Goal: Check status: Check status

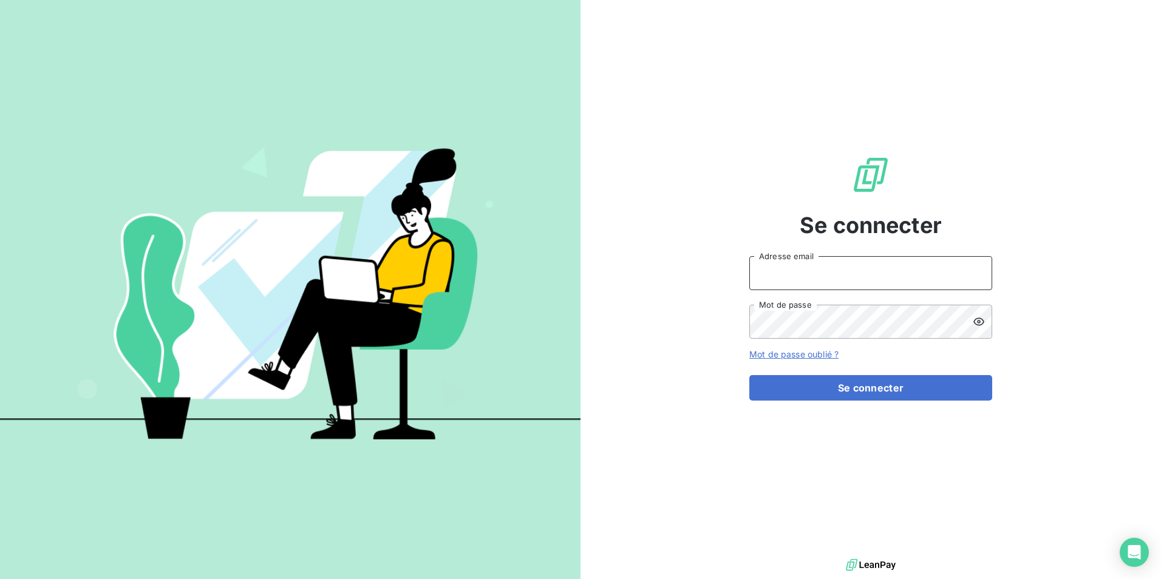
click at [831, 274] on input "Adresse email" at bounding box center [870, 273] width 243 height 34
type input "[EMAIL_ADDRESS][PERSON_NAME][DOMAIN_NAME]"
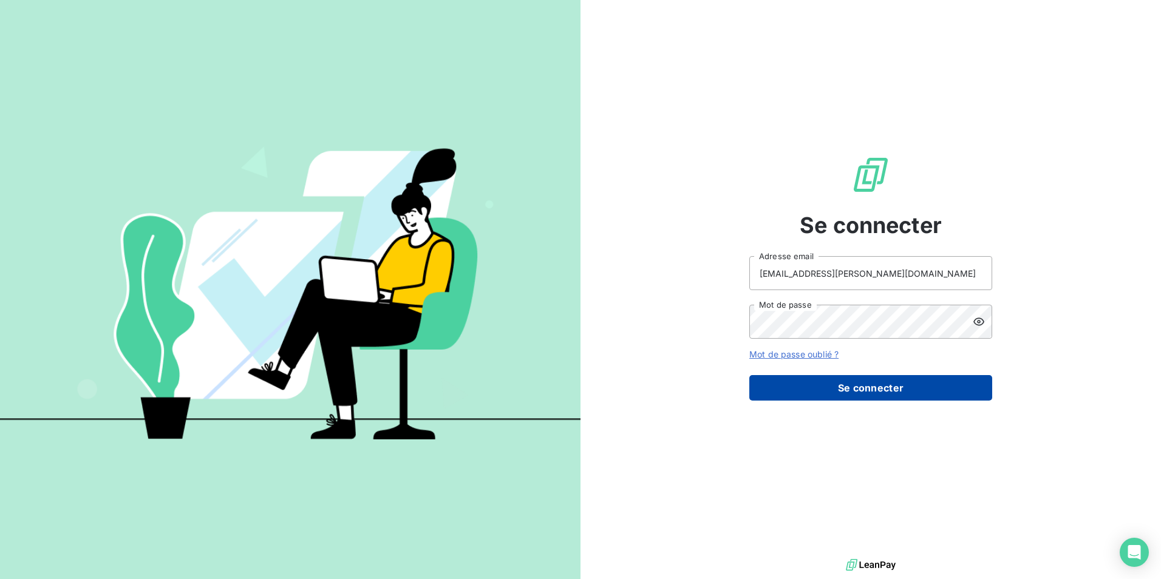
click at [876, 382] on button "Se connecter" at bounding box center [870, 387] width 243 height 25
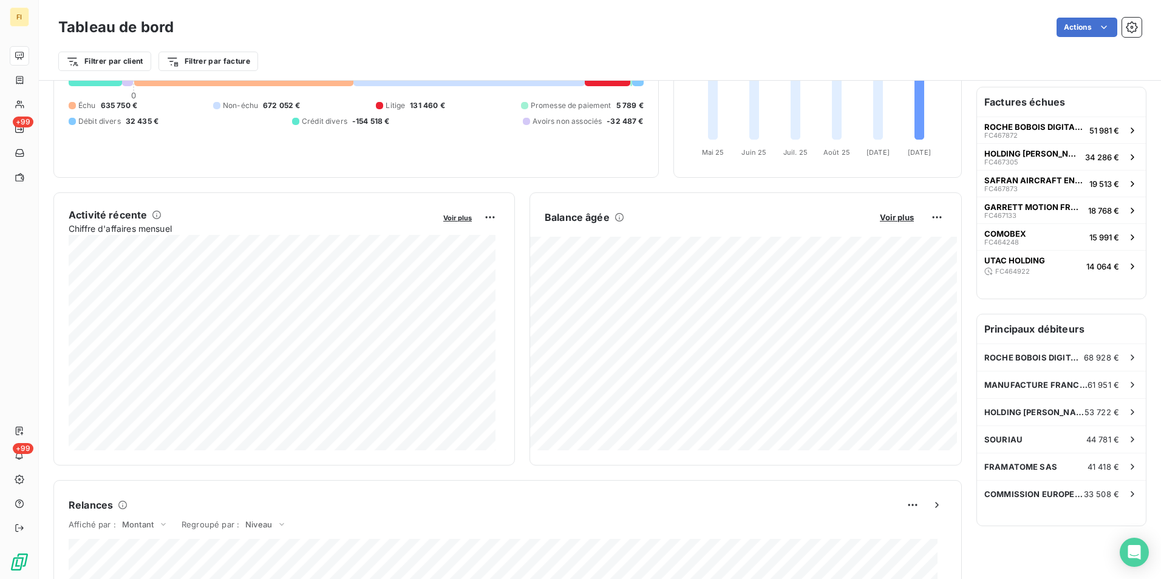
scroll to position [183, 0]
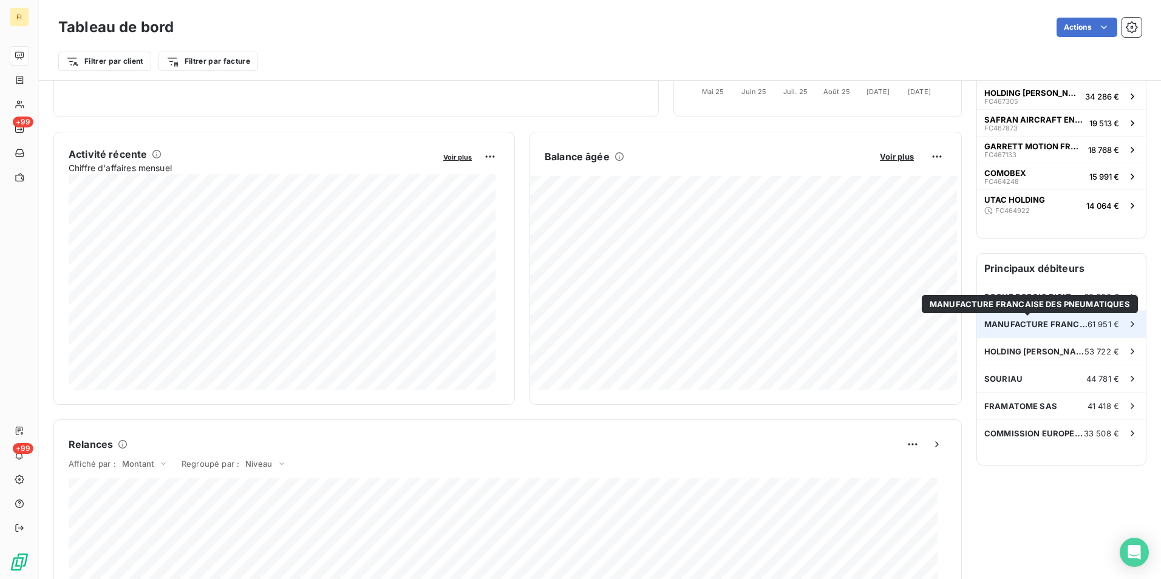
click at [1034, 322] on span "MANUFACTURE FRANCAISE DES PNEUMATIQUES" at bounding box center [1035, 324] width 103 height 10
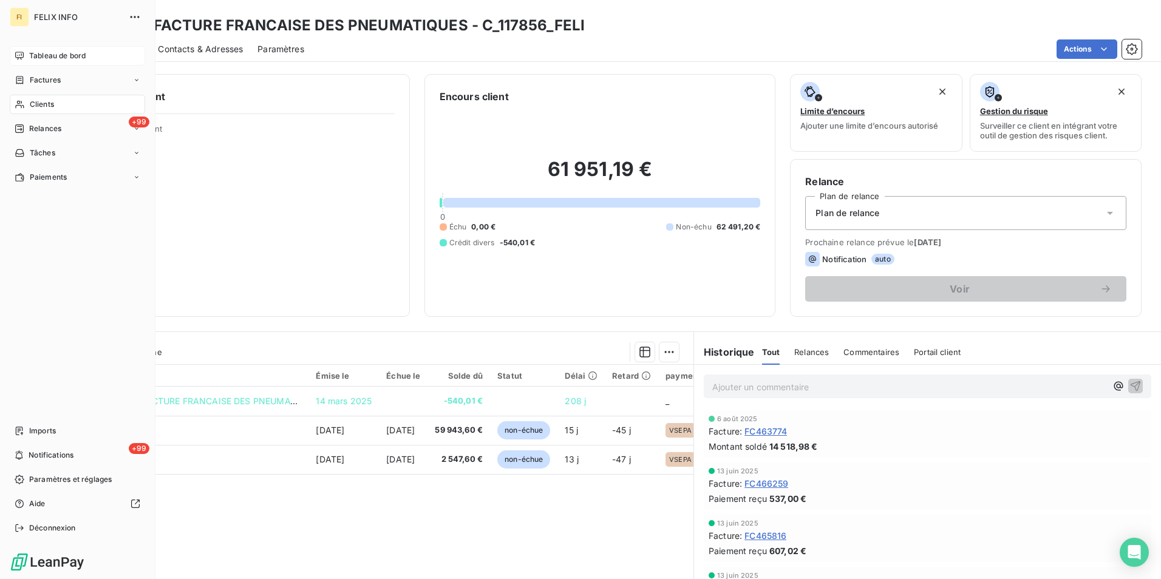
click at [63, 55] on span "Tableau de bord" at bounding box center [57, 55] width 56 height 11
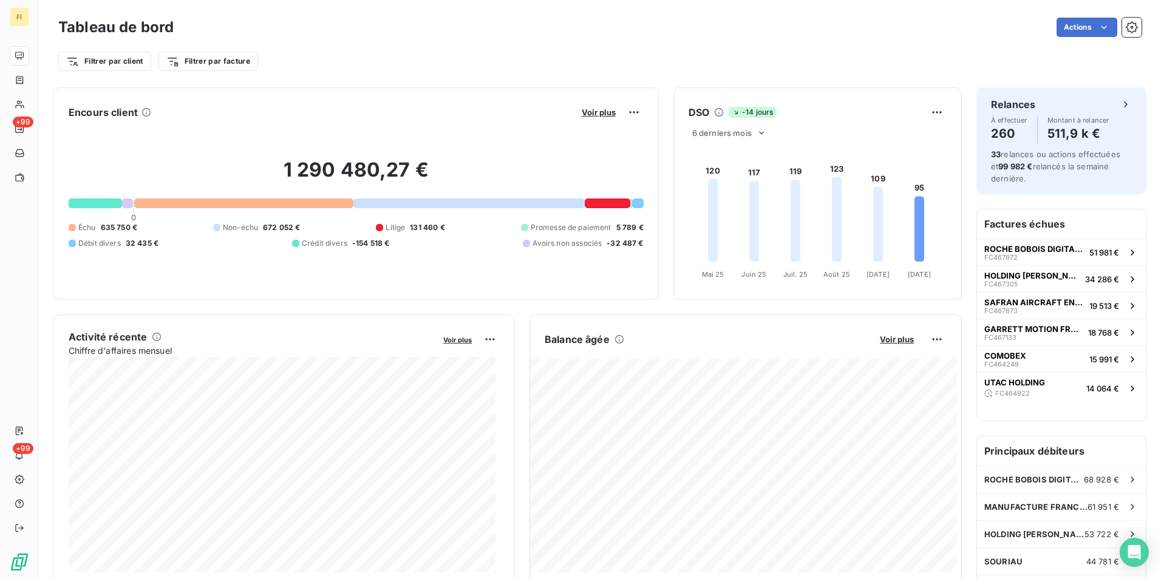
scroll to position [2, 0]
click at [126, 203] on div at bounding box center [127, 202] width 11 height 10
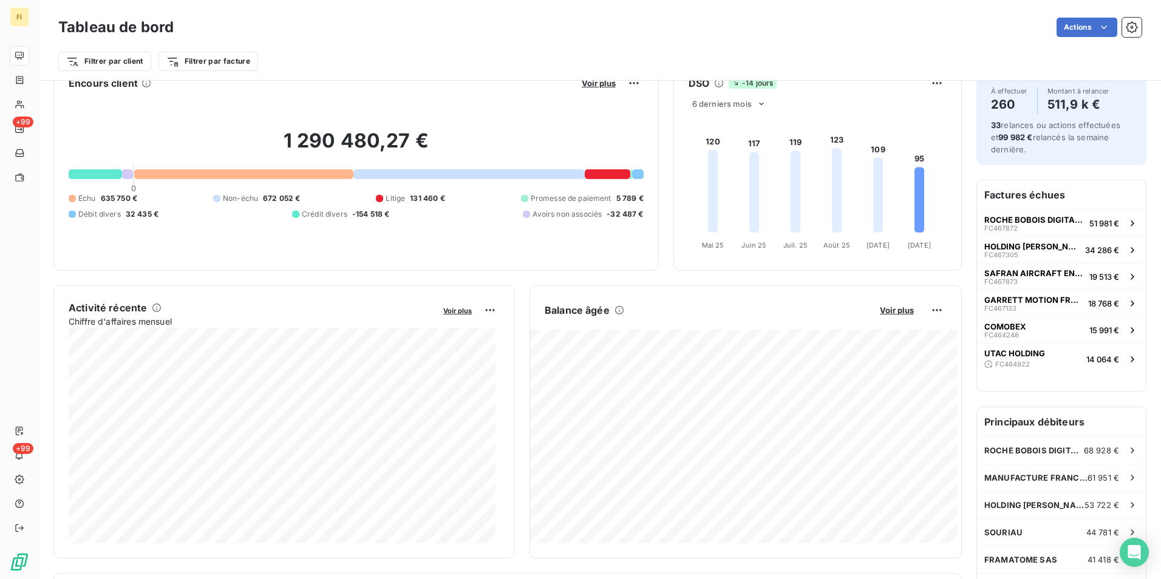
scroll to position [0, 0]
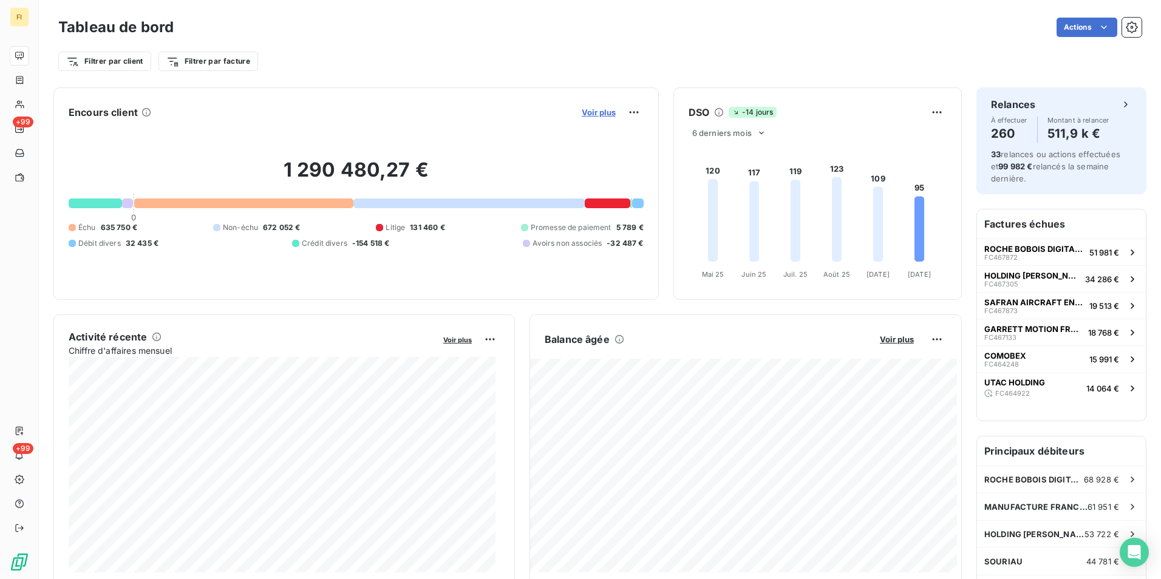
click at [592, 109] on span "Voir plus" at bounding box center [599, 112] width 34 height 10
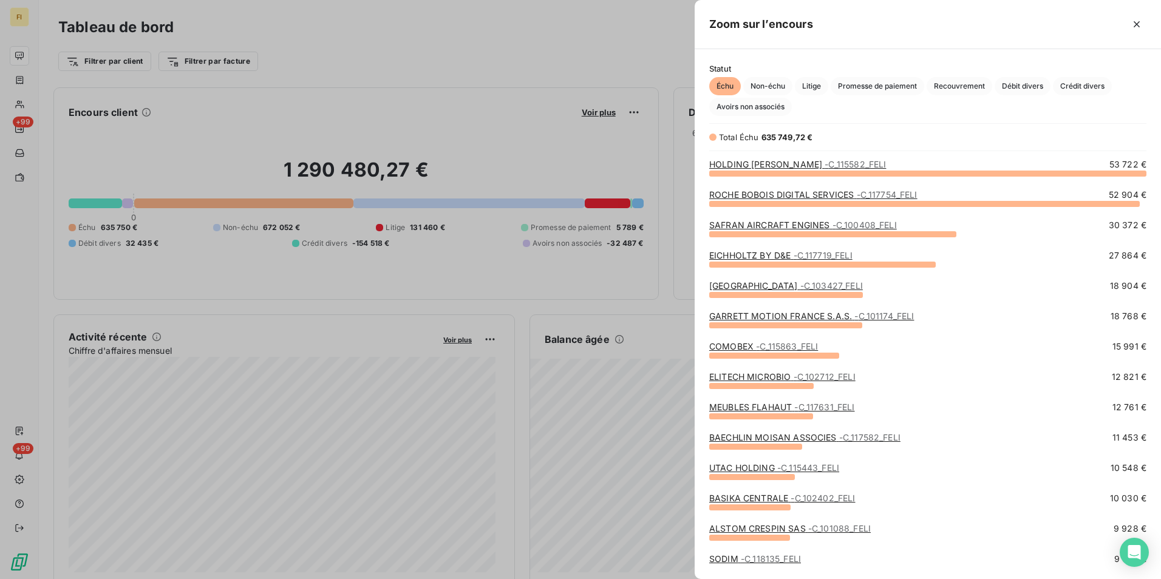
scroll to position [397, 457]
click at [1100, 83] on span "Crédit divers" at bounding box center [1082, 86] width 59 height 18
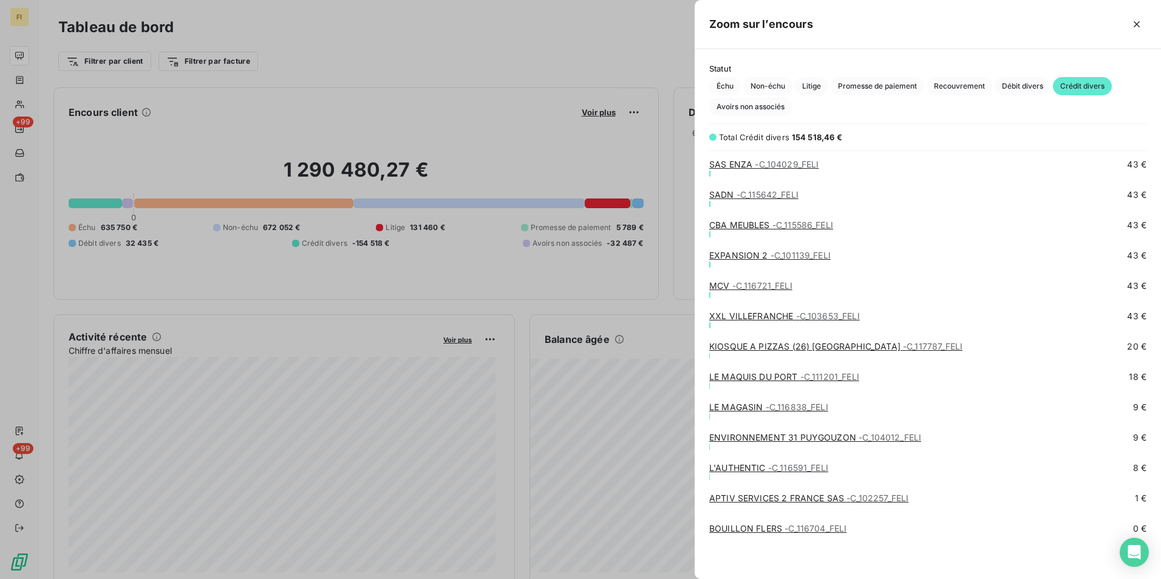
scroll to position [3342, 0]
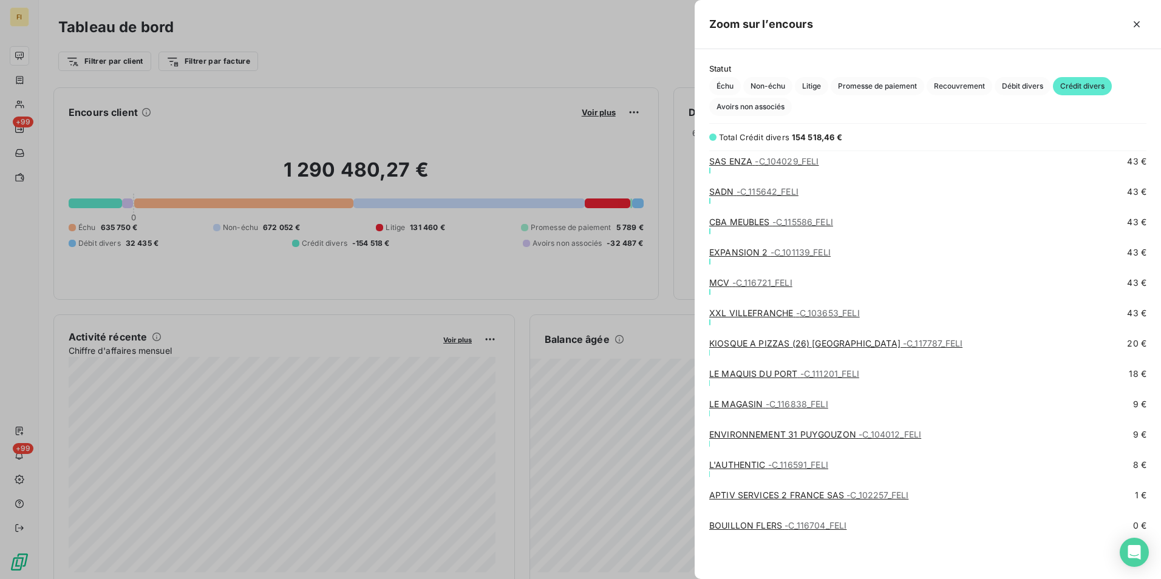
click at [828, 526] on span "- C_116704_FELI" at bounding box center [815, 525] width 62 height 10
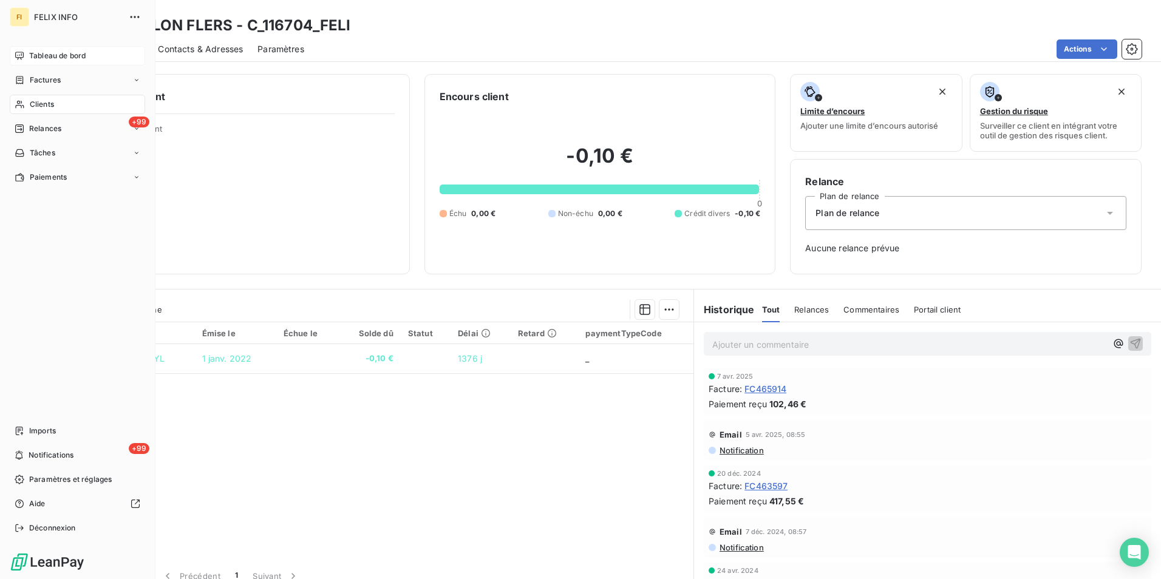
click at [61, 55] on span "Tableau de bord" at bounding box center [57, 55] width 56 height 11
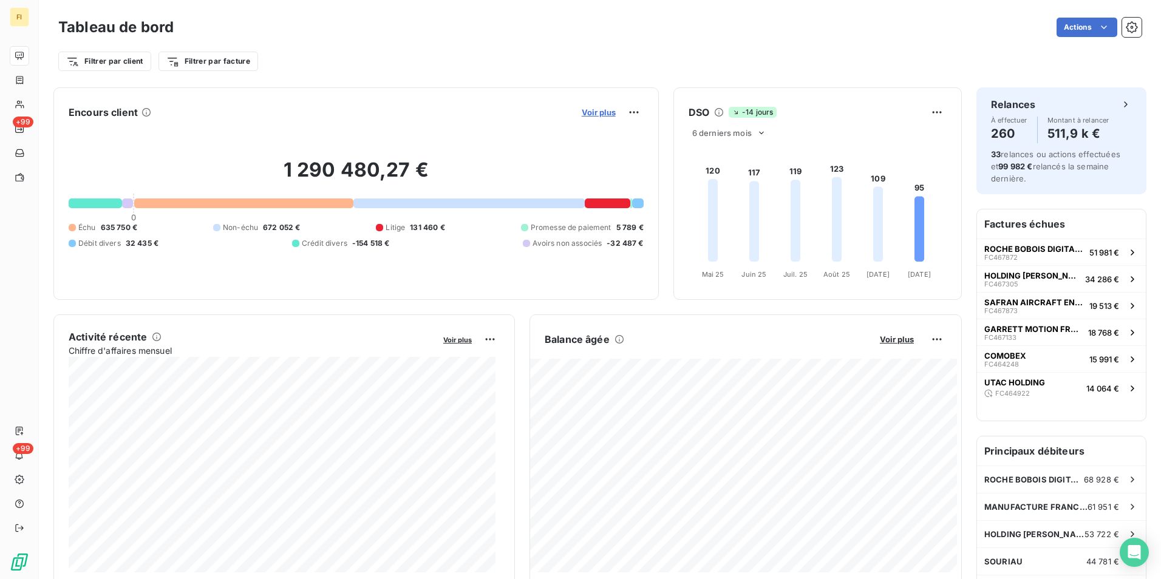
click at [595, 112] on span "Voir plus" at bounding box center [599, 112] width 34 height 10
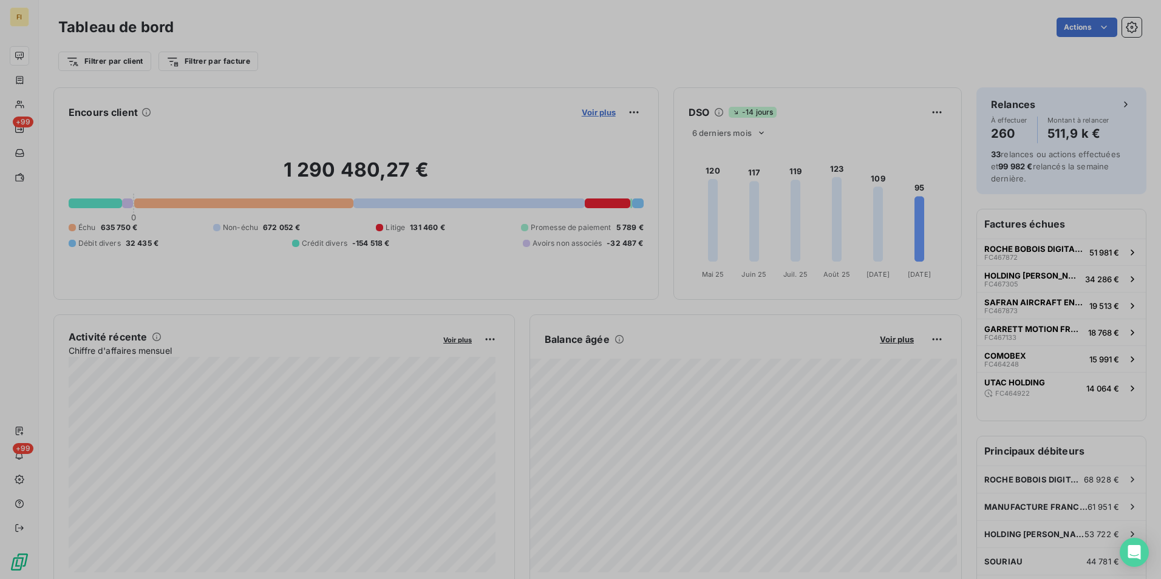
scroll to position [10, 10]
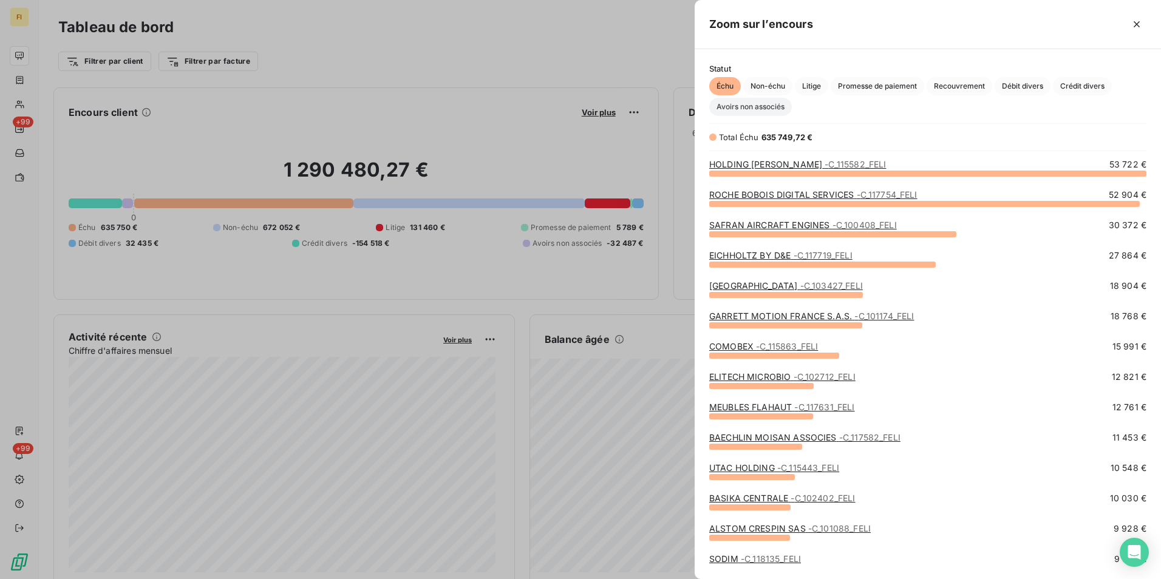
click at [767, 107] on span "Avoirs non associés" at bounding box center [750, 107] width 83 height 18
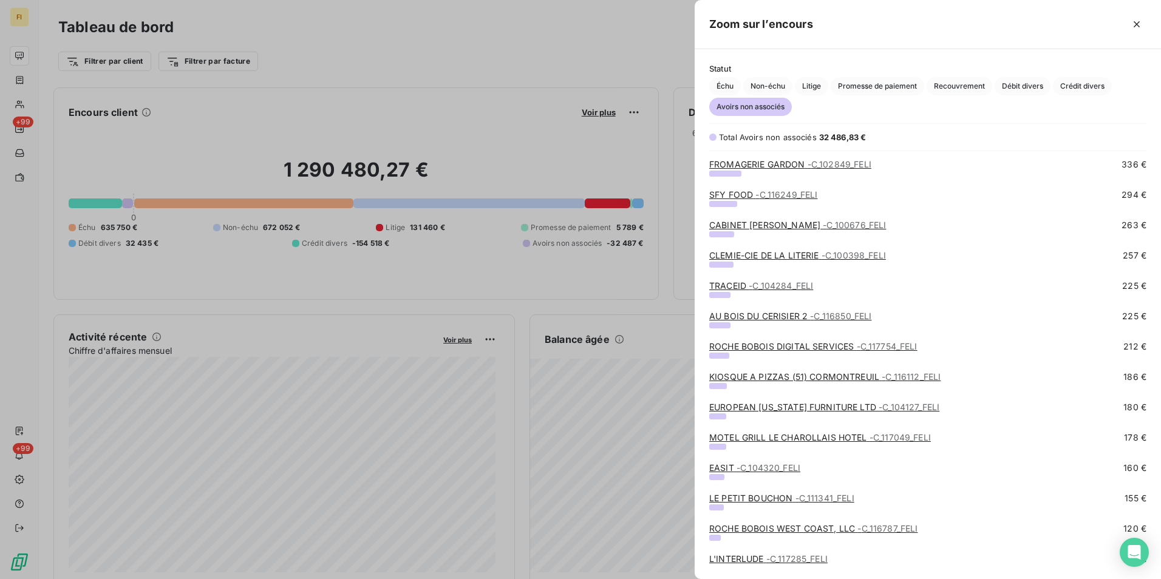
scroll to position [1005, 0]
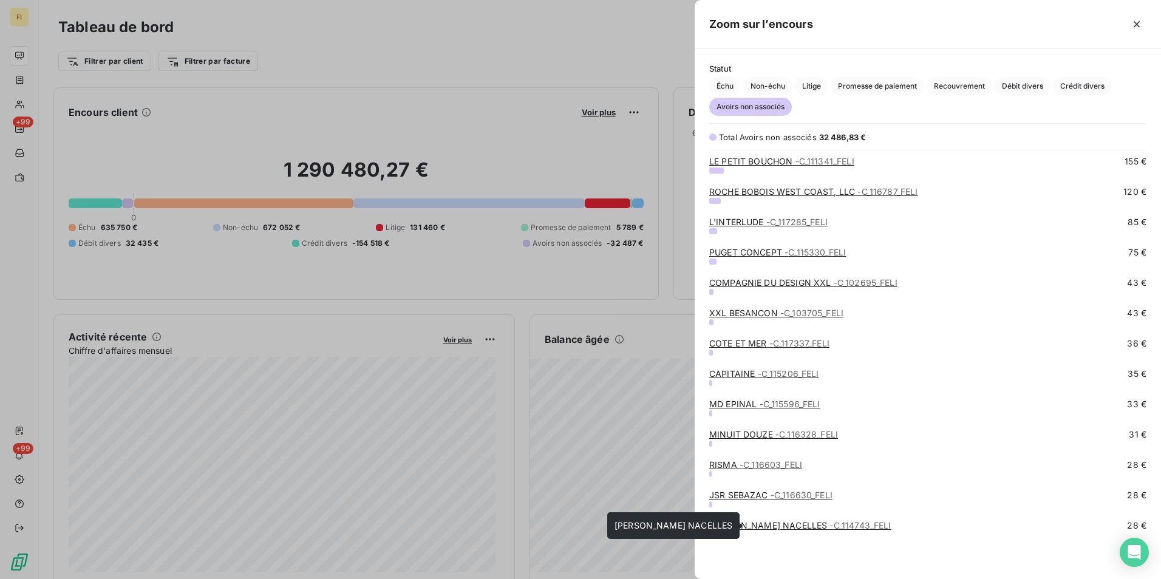
click at [829, 525] on span "- C_114743_FELI" at bounding box center [859, 525] width 61 height 10
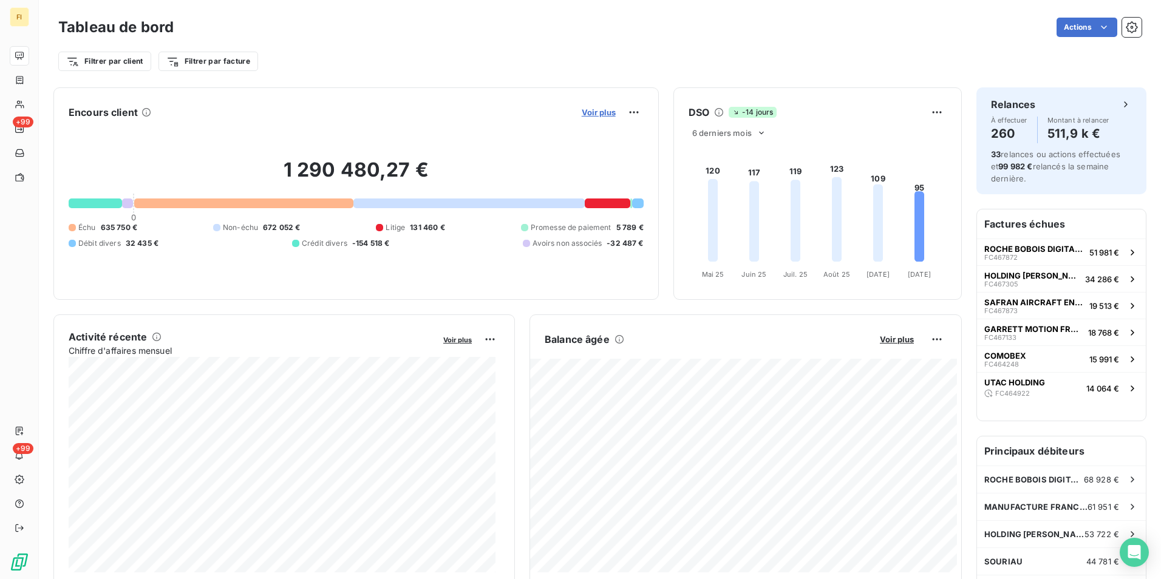
click at [582, 109] on span "Voir plus" at bounding box center [599, 112] width 34 height 10
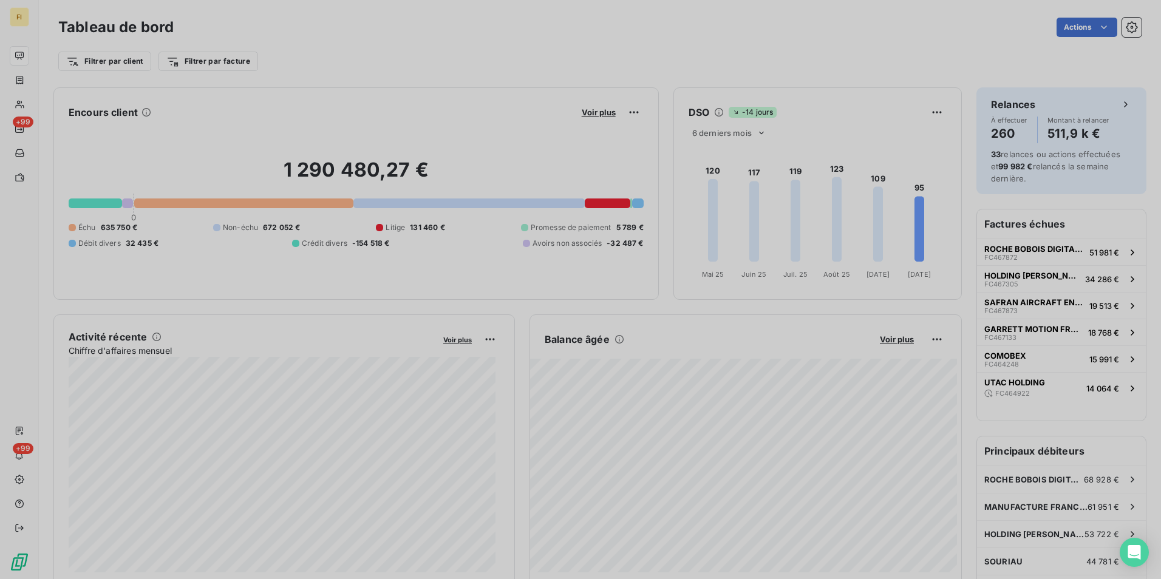
scroll to position [10, 10]
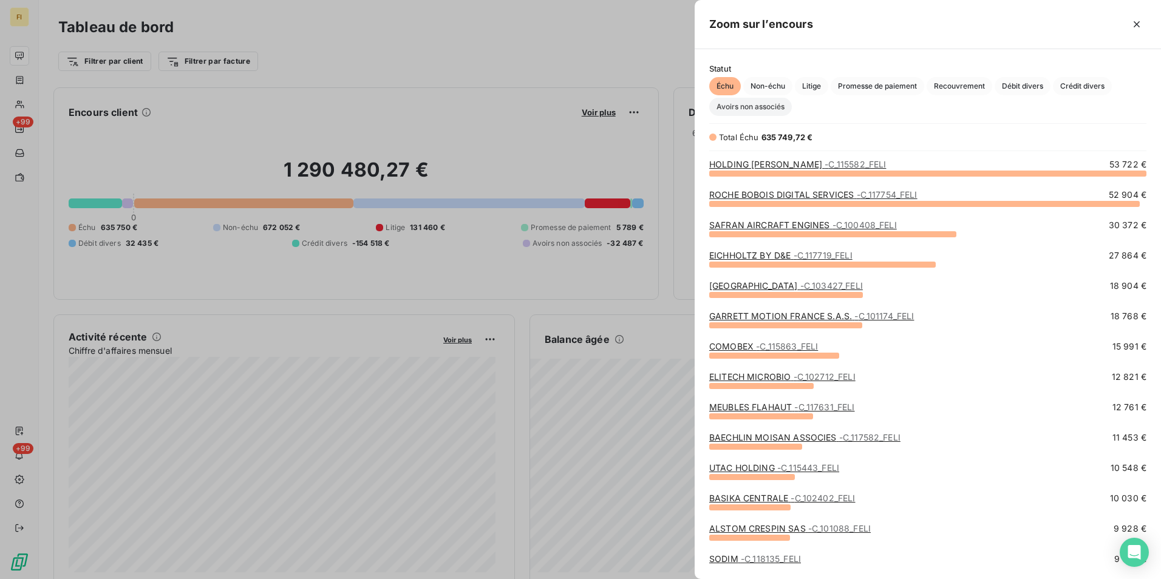
drag, startPoint x: 782, startPoint y: 108, endPoint x: 838, endPoint y: 137, distance: 62.5
click at [782, 109] on span "Avoirs non associés" at bounding box center [750, 107] width 83 height 18
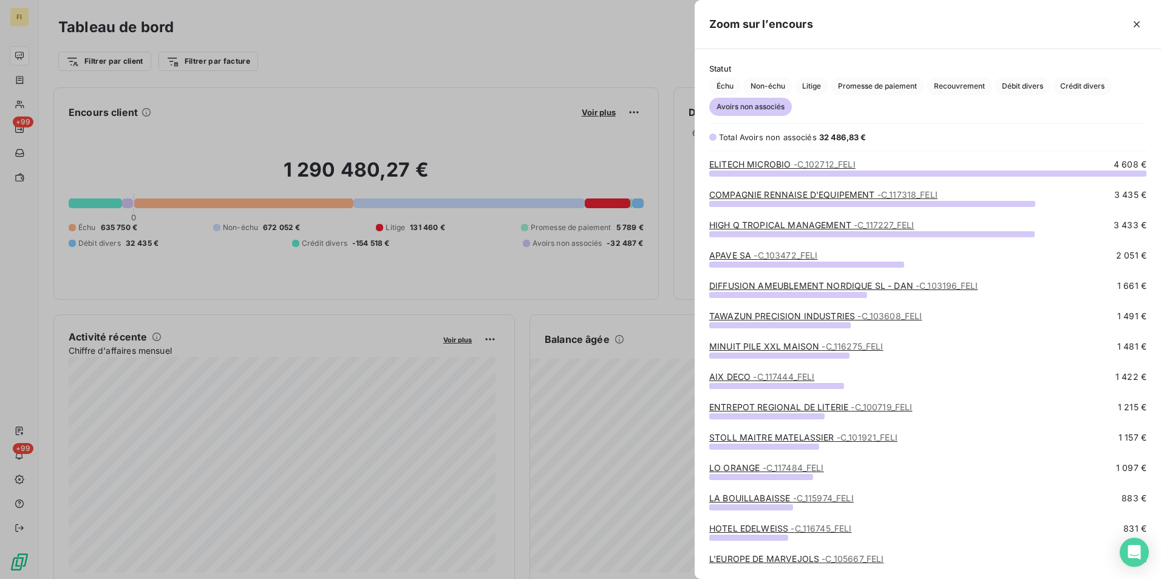
click at [804, 375] on span "- C_117444_FELI" at bounding box center [783, 377] width 61 height 10
